Goal: Task Accomplishment & Management: Manage account settings

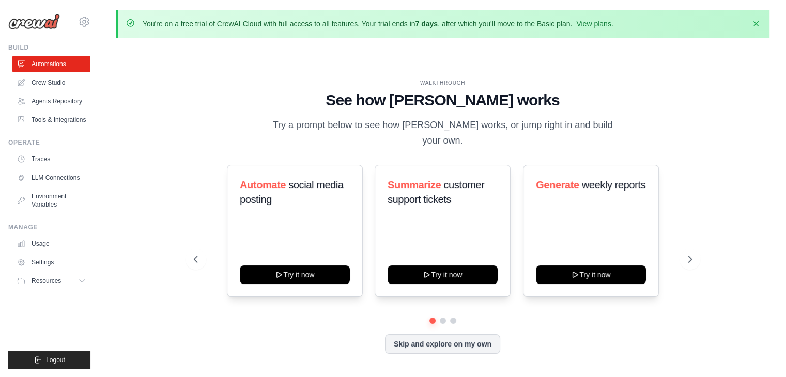
click at [186, 164] on div "WALKTHROUGH See how CrewAI works Try a prompt below to see how CrewAI works, or…" at bounding box center [442, 224] width 523 height 291
click at [89, 289] on button "Resources" at bounding box center [52, 281] width 78 height 17
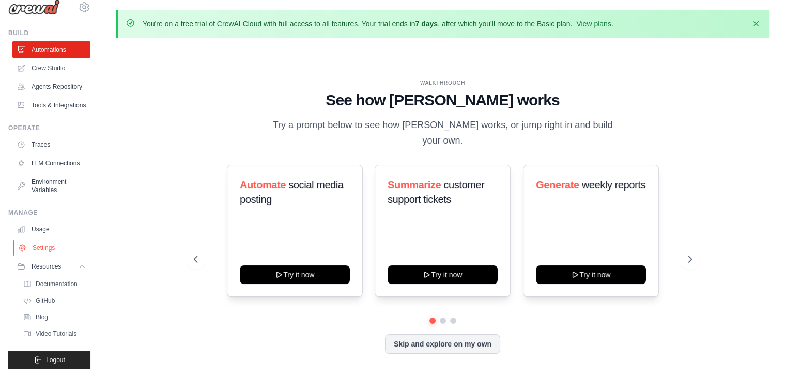
scroll to position [48, 0]
click at [79, 262] on icon at bounding box center [83, 266] width 8 height 8
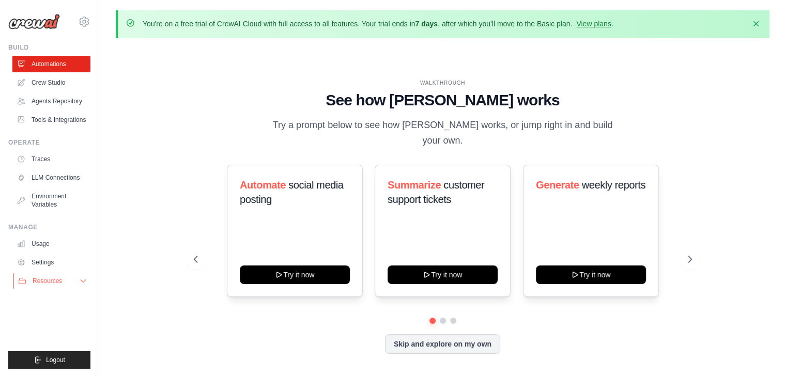
click at [81, 285] on icon at bounding box center [83, 281] width 8 height 8
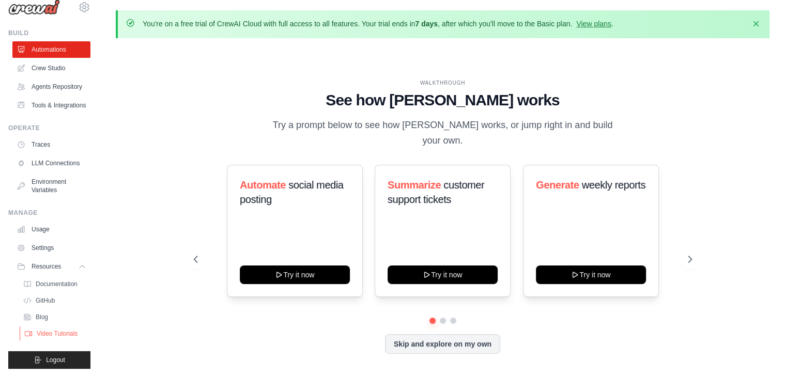
scroll to position [48, 0]
click at [79, 262] on icon at bounding box center [83, 266] width 8 height 8
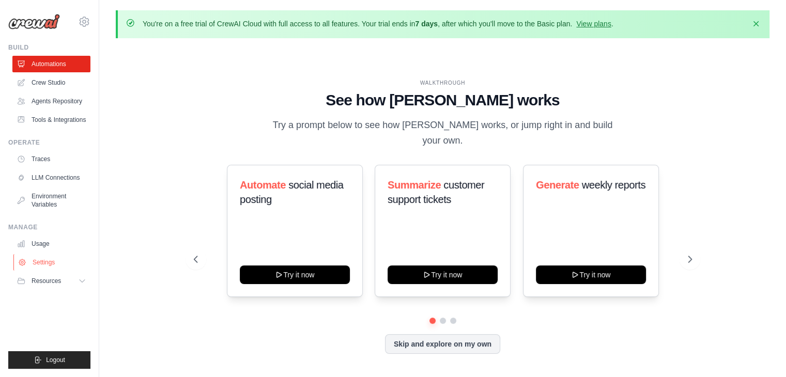
click at [43, 270] on link "Settings" at bounding box center [52, 262] width 78 height 17
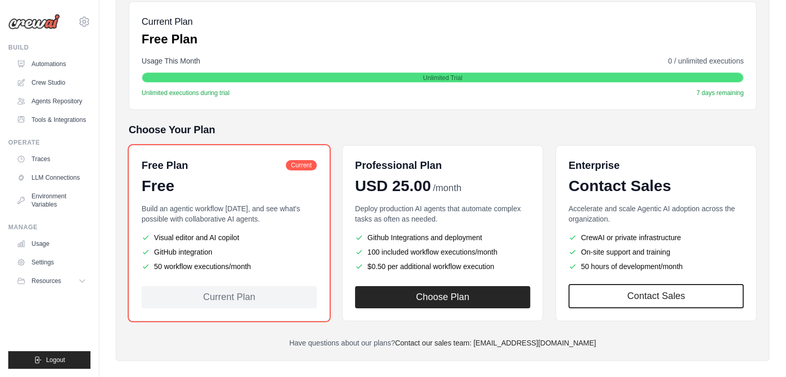
scroll to position [155, 0]
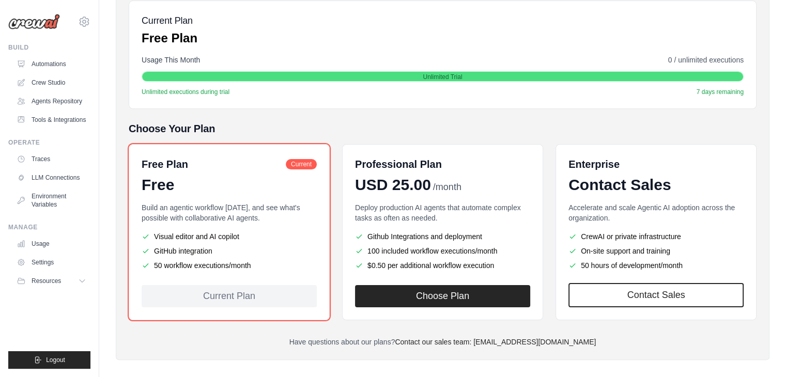
click at [442, 73] on span "Unlimited Trial" at bounding box center [442, 77] width 39 height 8
click at [470, 117] on div "Billing Settings Current Plan Free Plan Usage This Month 0 / unlimited executio…" at bounding box center [443, 160] width 628 height 376
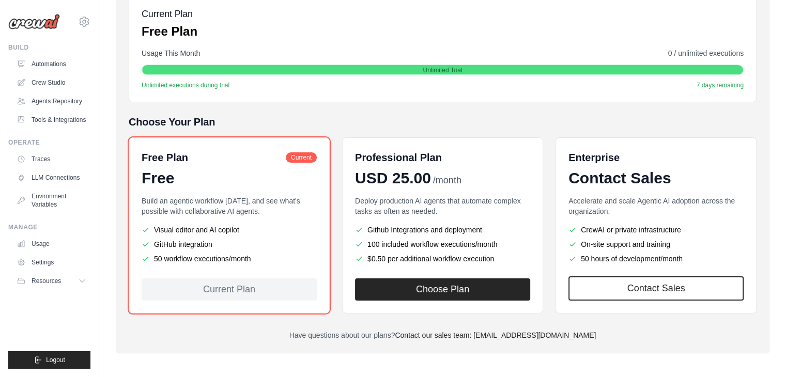
scroll to position [163, 0]
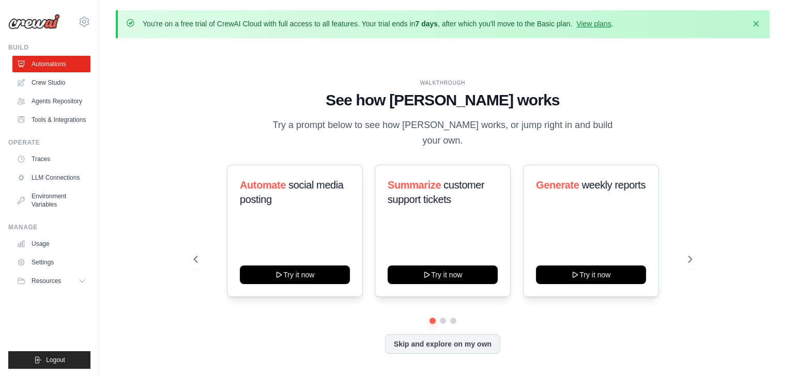
click at [176, 184] on div "WALKTHROUGH See how [PERSON_NAME] works Try a prompt below to see how [PERSON_N…" at bounding box center [442, 224] width 653 height 356
